Goal: Check status

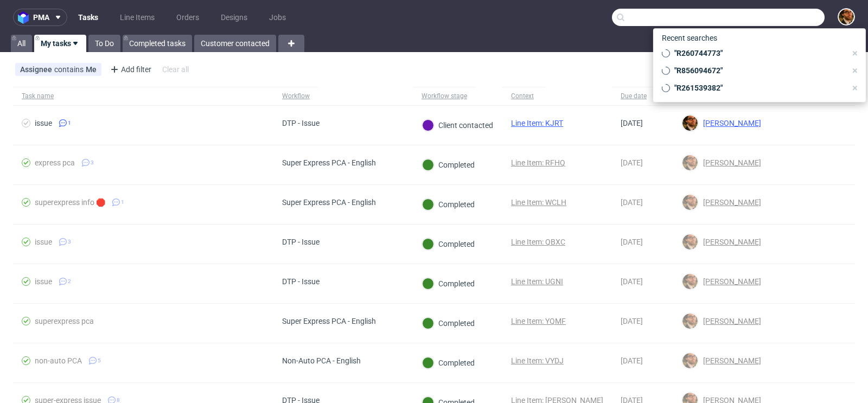
click at [753, 19] on input "text" at bounding box center [718, 17] width 213 height 17
paste input "R425862664 - Waiting for Shipment Tickets Actions R425862664"
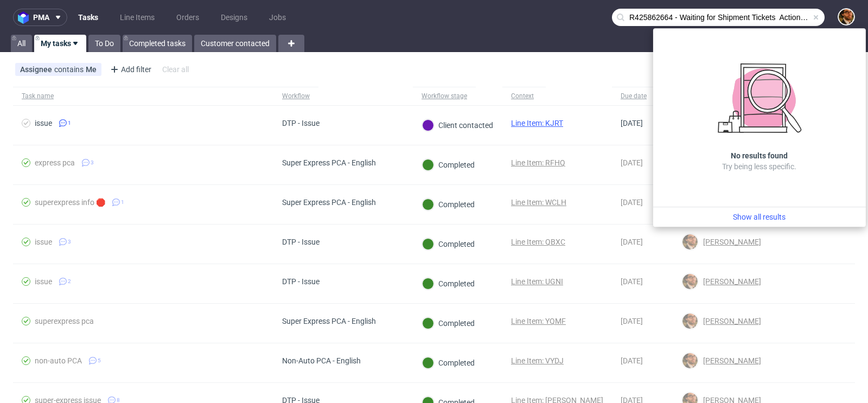
drag, startPoint x: 760, startPoint y: 16, endPoint x: 577, endPoint y: 3, distance: 184.4
click at [577, 3] on nav "pma Tasks Line Items Orders Designs Jobs R425862664 - Waiting for Shipment Tick…" at bounding box center [434, 17] width 868 height 35
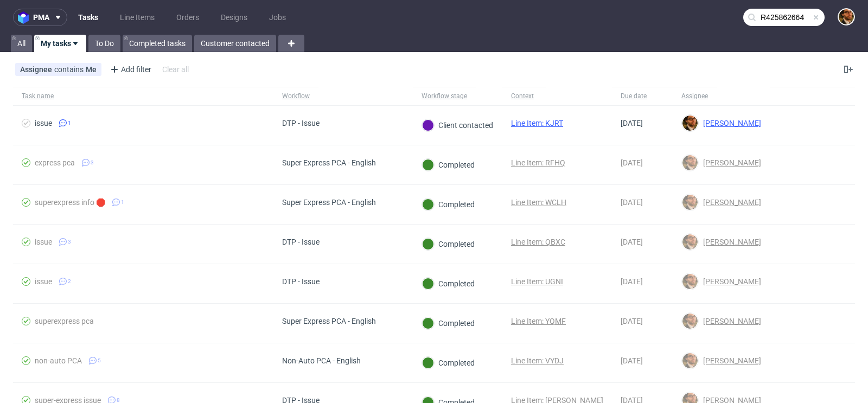
type input "R425862664"
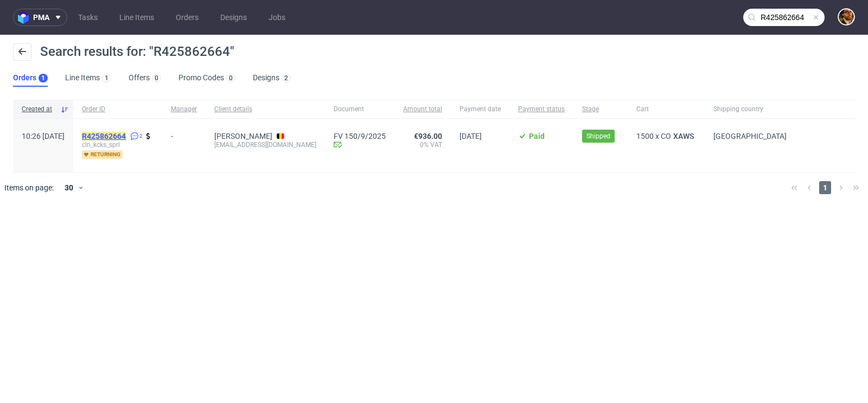
click at [126, 134] on mark "R425862664" at bounding box center [104, 136] width 44 height 9
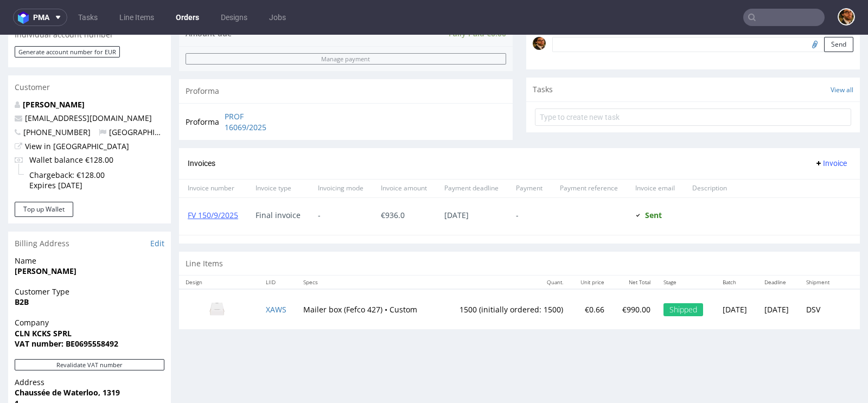
scroll to position [469, 0]
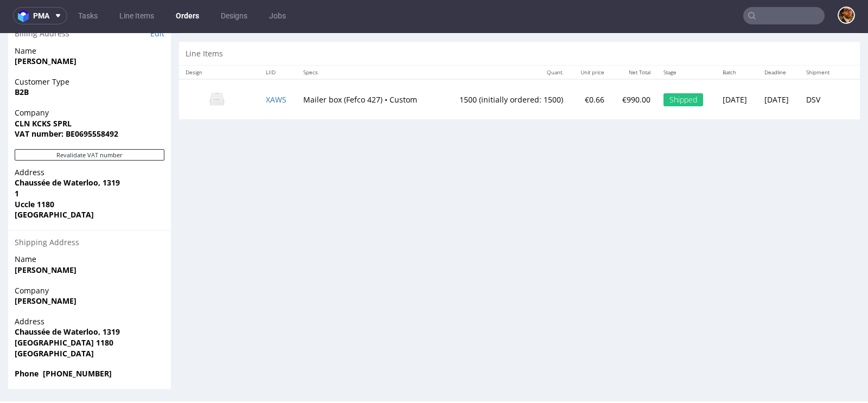
scroll to position [400, 0]
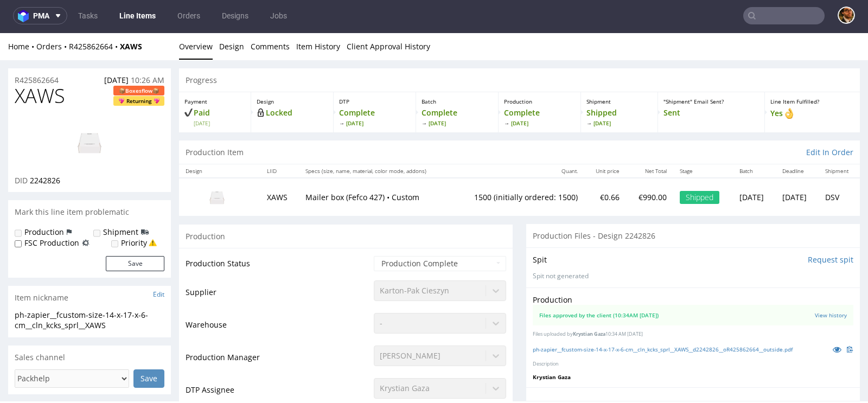
scroll to position [120, 0]
